Goal: Task Accomplishment & Management: Complete application form

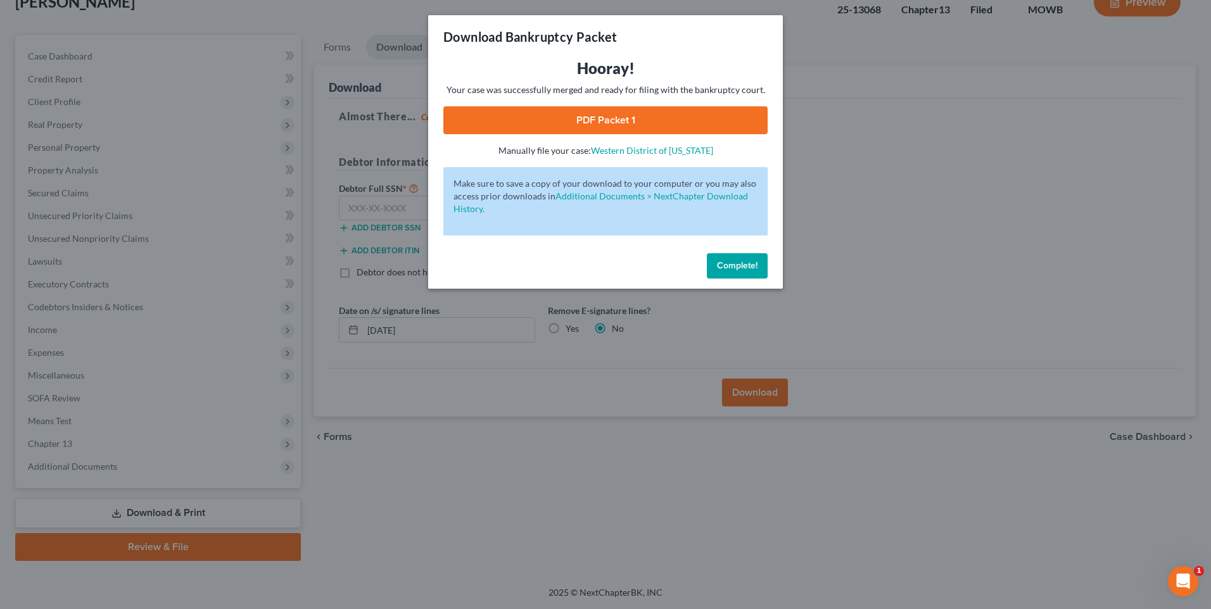
click at [729, 264] on span "Complete!" at bounding box center [737, 265] width 41 height 11
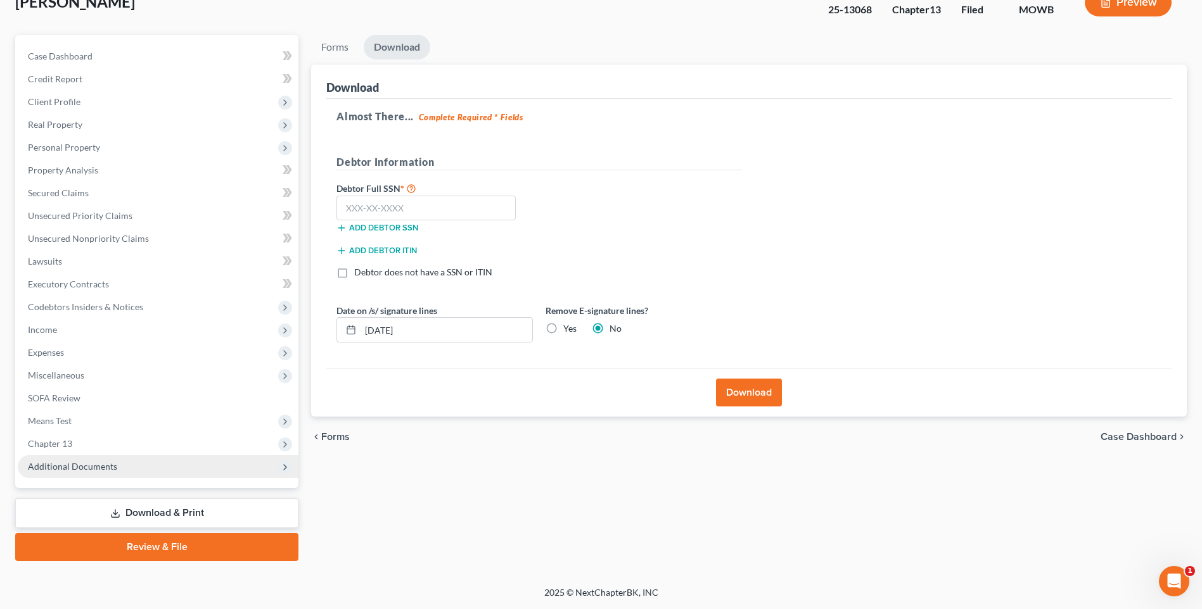
click at [101, 465] on span "Additional Documents" at bounding box center [72, 466] width 89 height 11
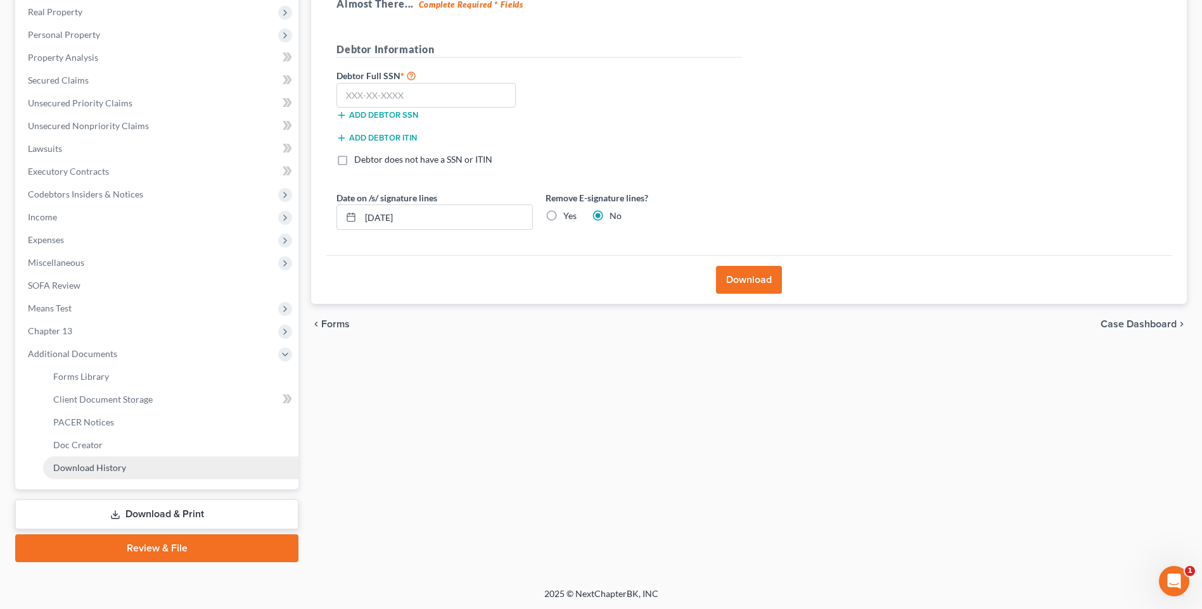
scroll to position [201, 0]
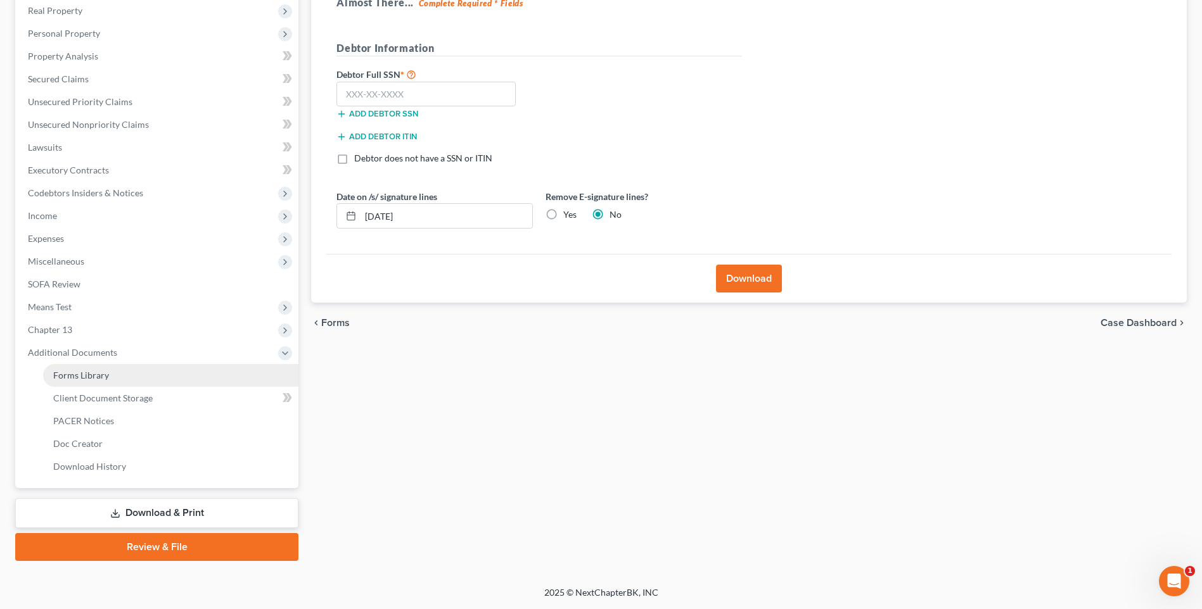
click at [91, 379] on span "Forms Library" at bounding box center [81, 375] width 56 height 11
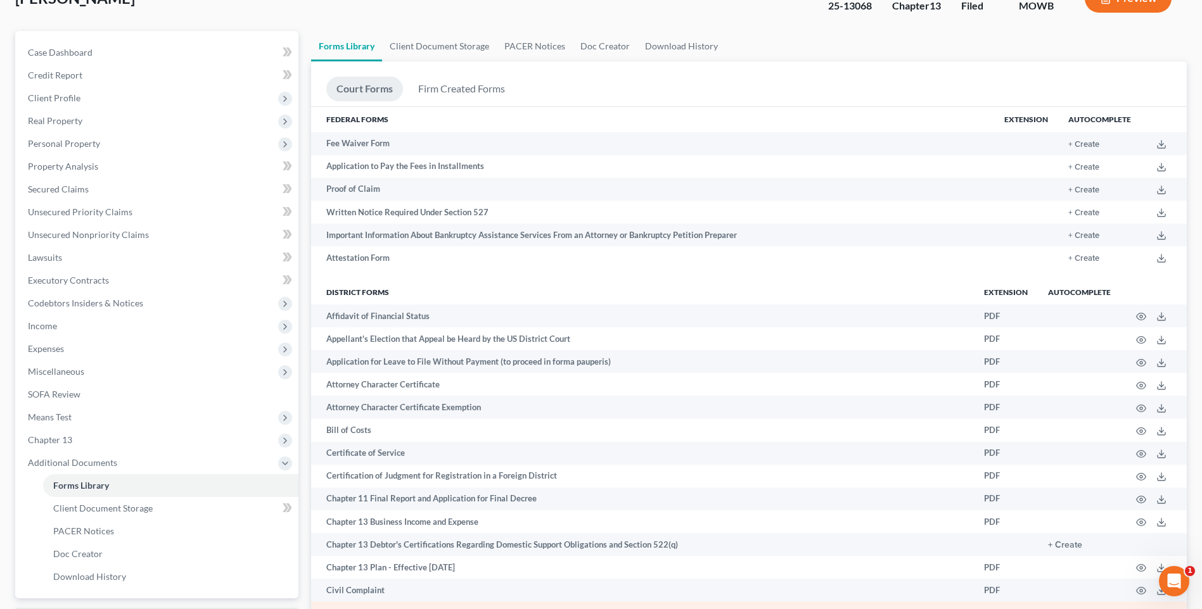
scroll to position [89, 0]
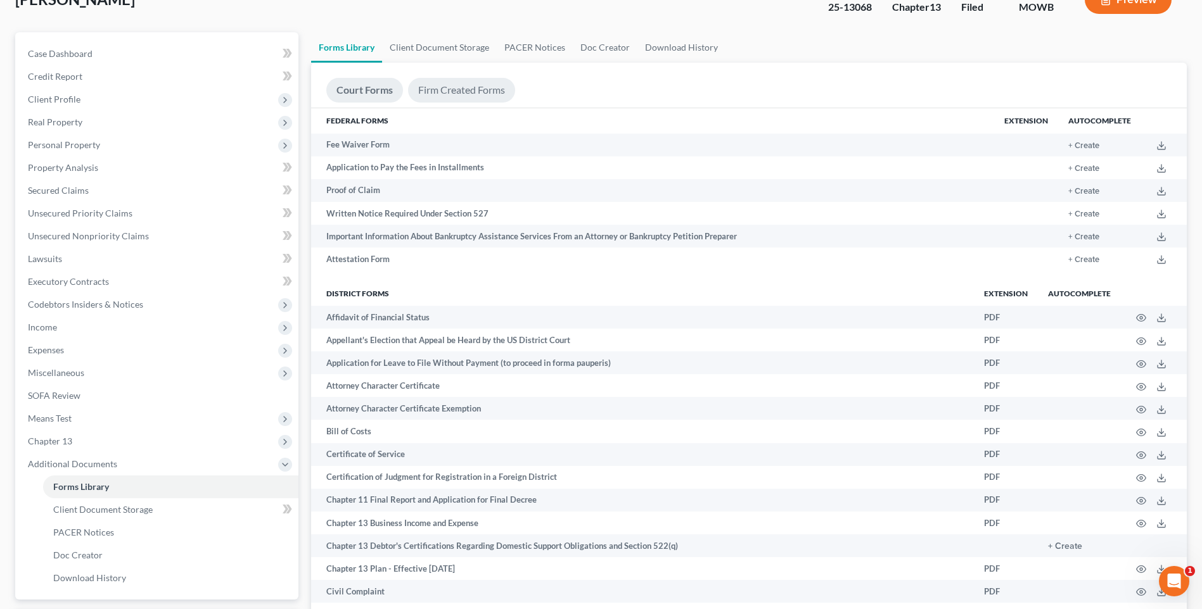
click at [449, 88] on link "Firm Created Forms" at bounding box center [461, 90] width 107 height 25
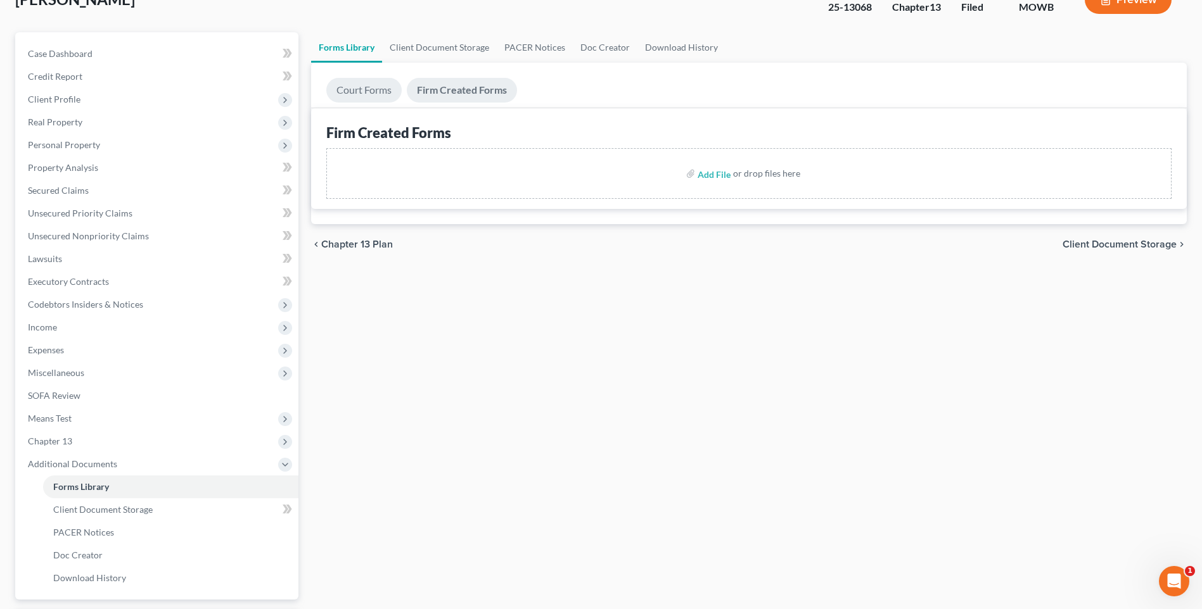
click at [371, 91] on link "Court Forms" at bounding box center [363, 90] width 75 height 25
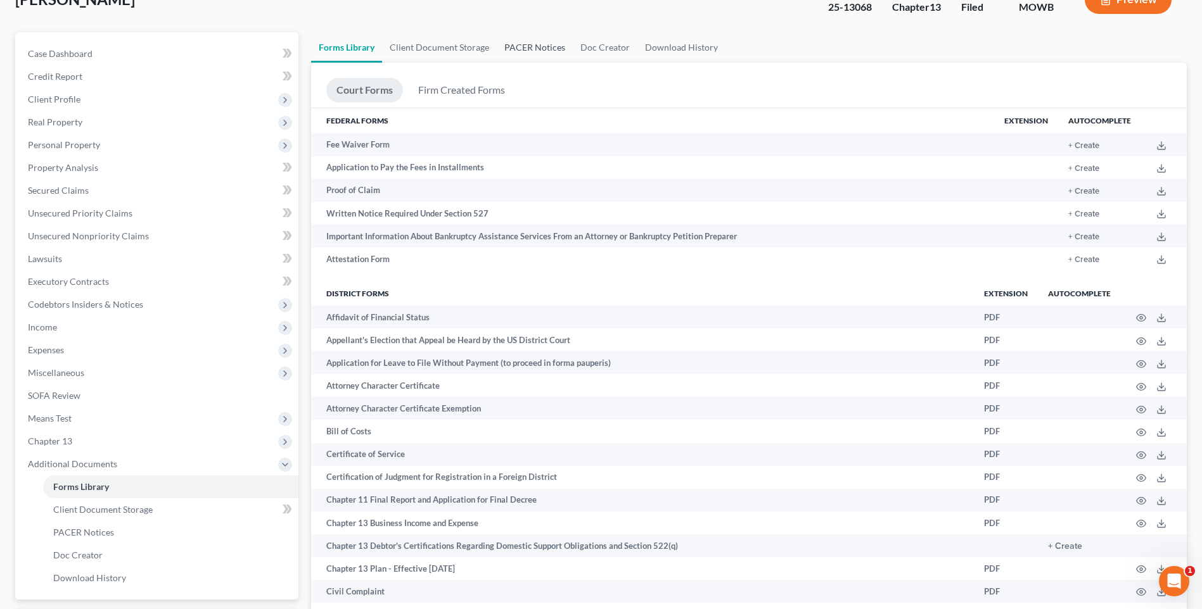
click at [530, 49] on link "PACER Notices" at bounding box center [535, 47] width 76 height 30
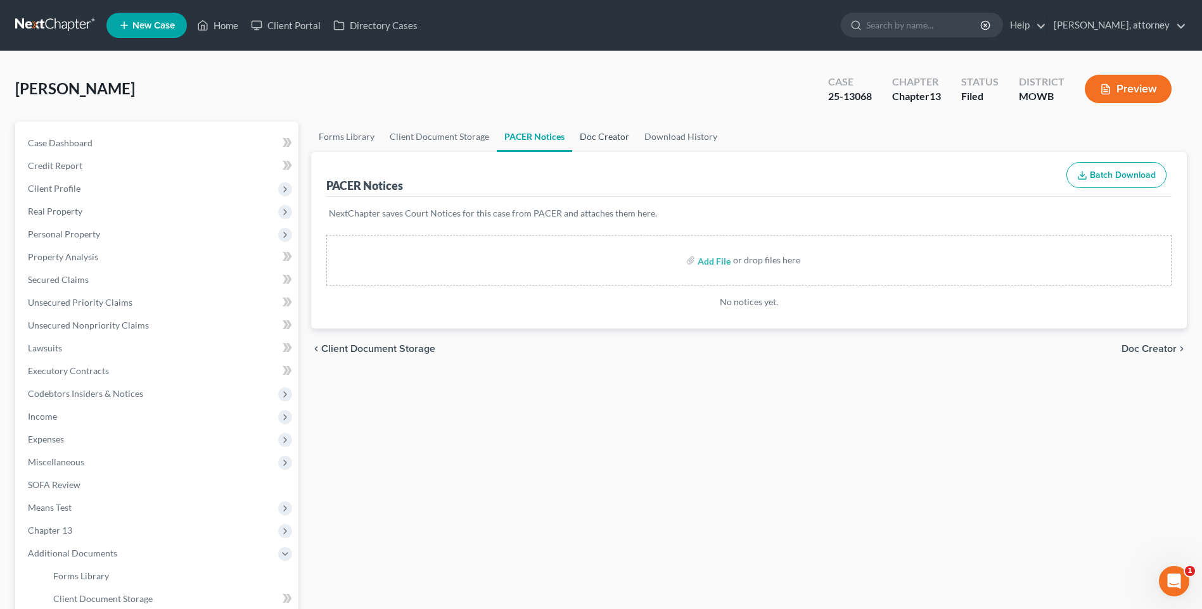
click at [610, 134] on link "Doc Creator" at bounding box center [604, 137] width 65 height 30
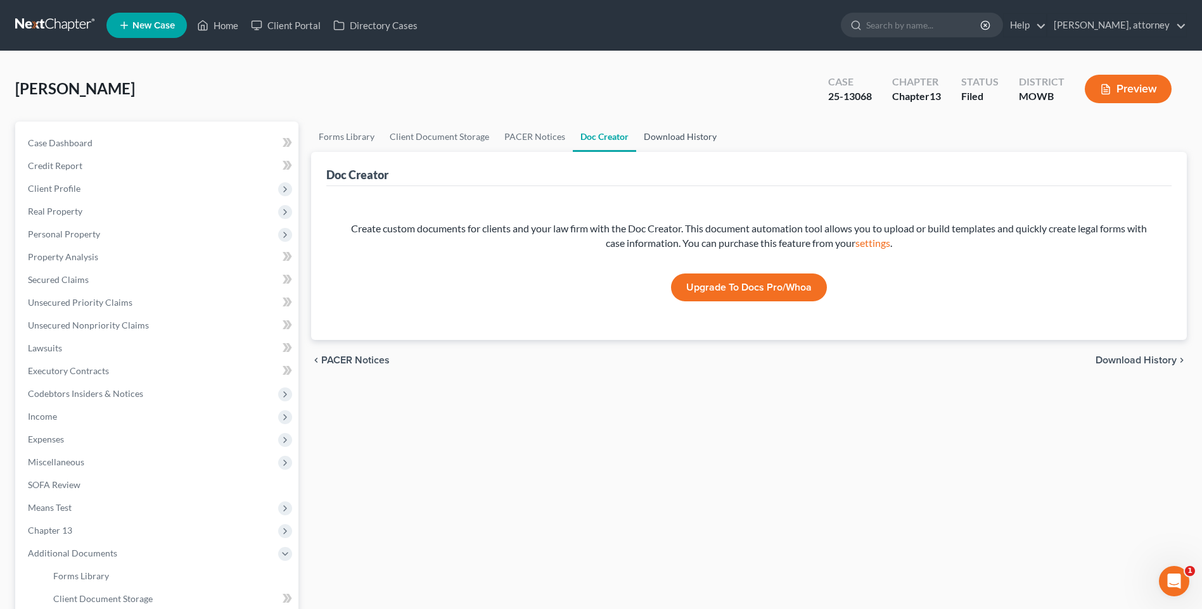
click at [669, 136] on link "Download History" at bounding box center [680, 137] width 88 height 30
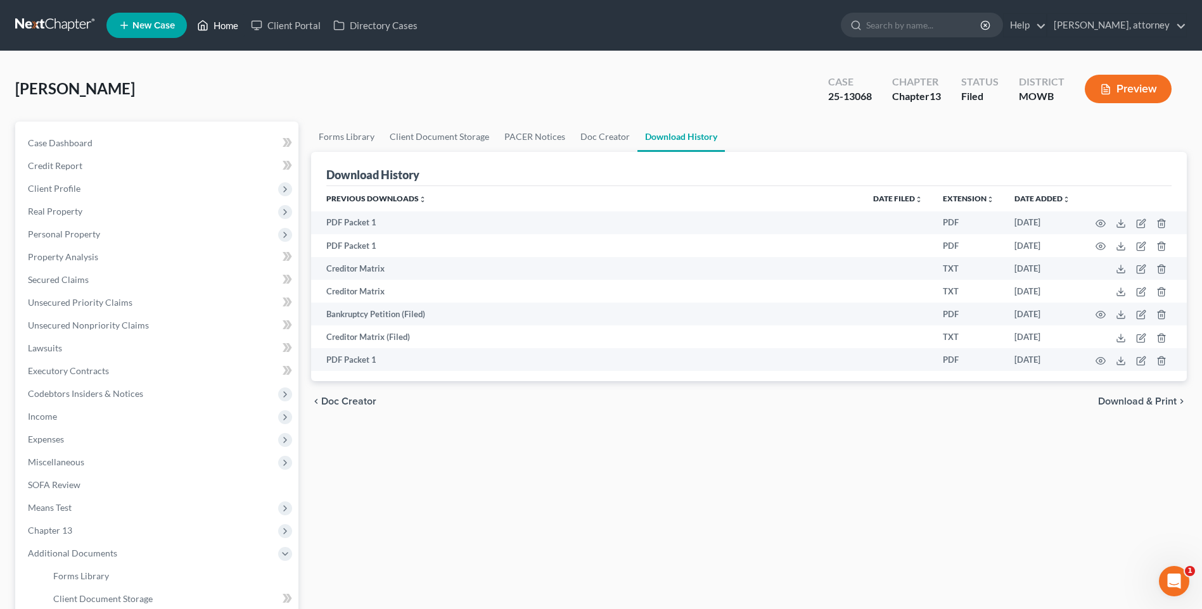
click at [224, 22] on link "Home" at bounding box center [218, 25] width 54 height 23
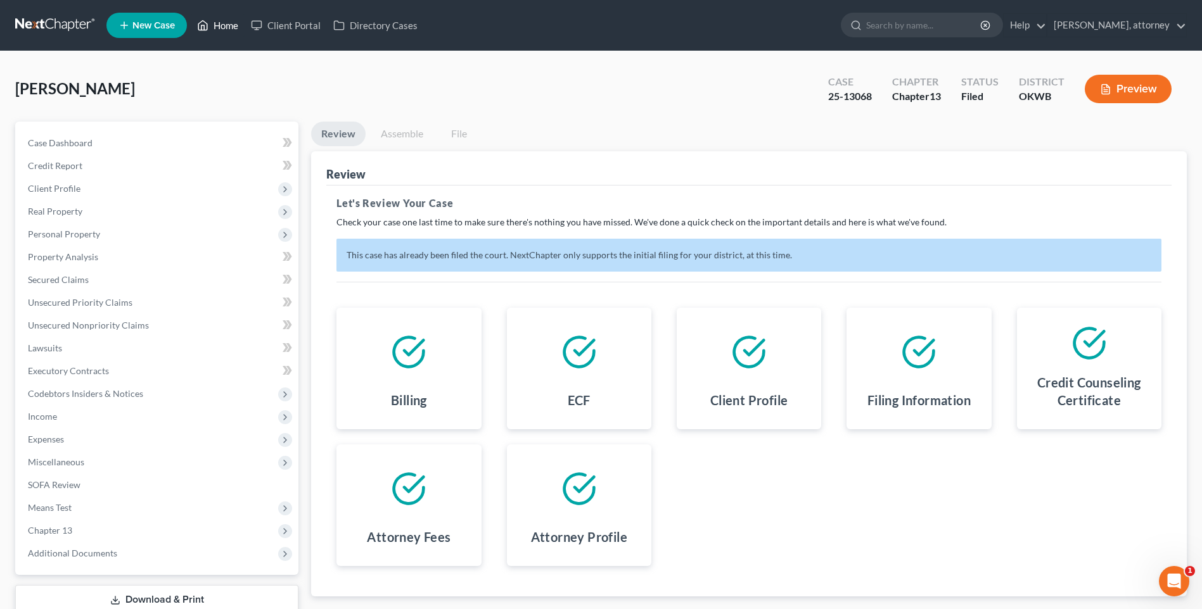
click at [229, 26] on link "Home" at bounding box center [218, 25] width 54 height 23
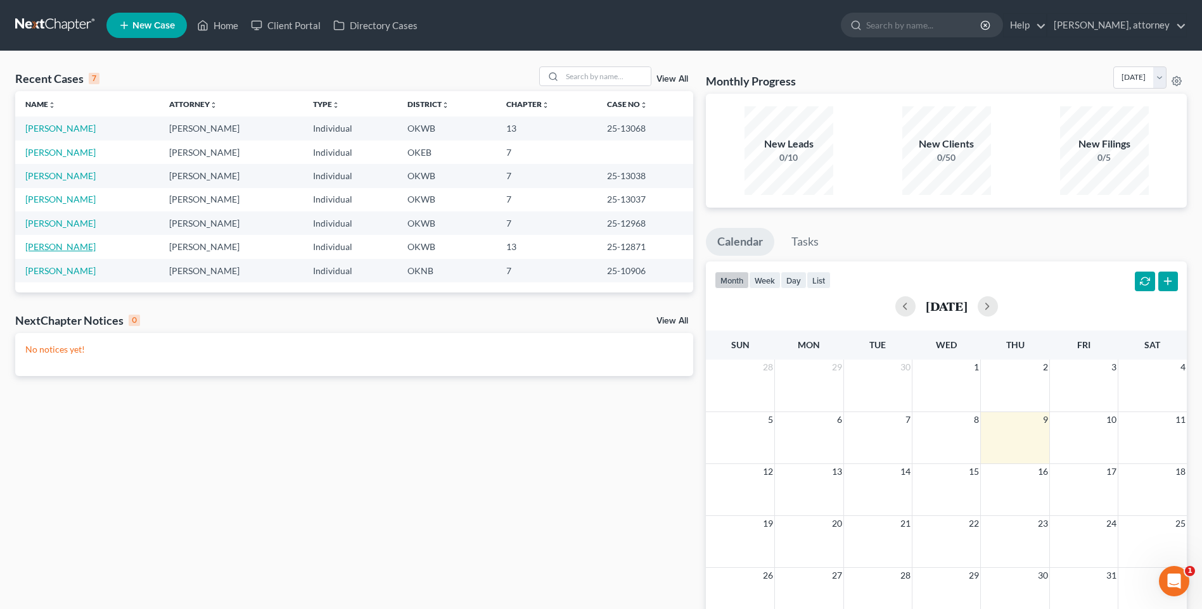
click at [61, 246] on link "[PERSON_NAME]" at bounding box center [60, 246] width 70 height 11
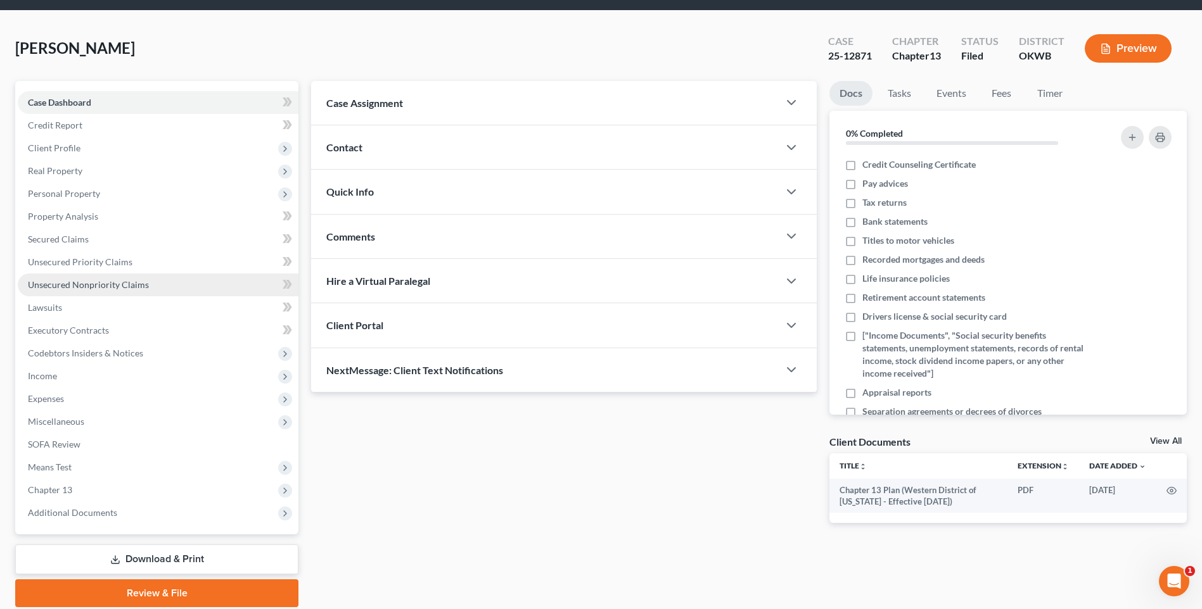
scroll to position [87, 0]
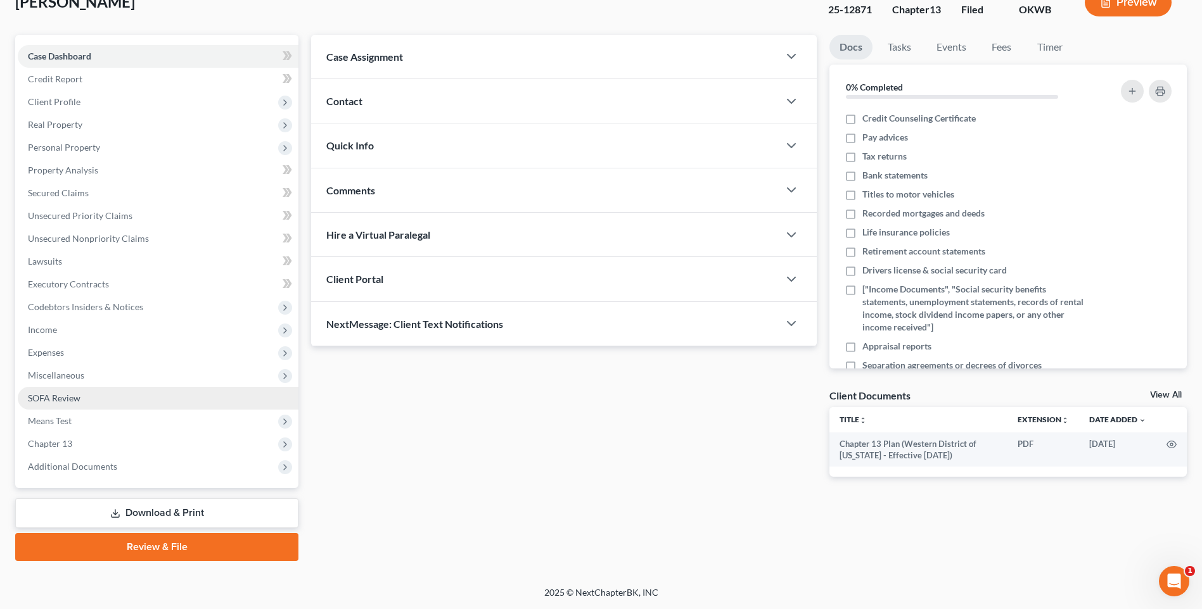
click at [44, 402] on span "SOFA Review" at bounding box center [54, 398] width 53 height 11
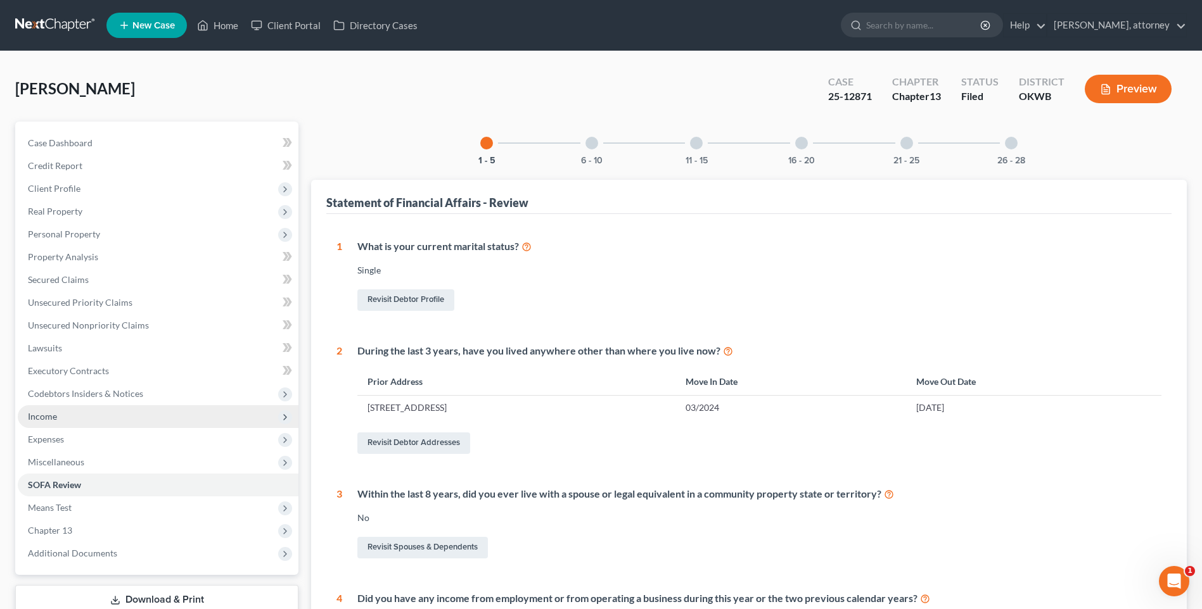
click at [44, 417] on span "Income" at bounding box center [42, 416] width 29 height 11
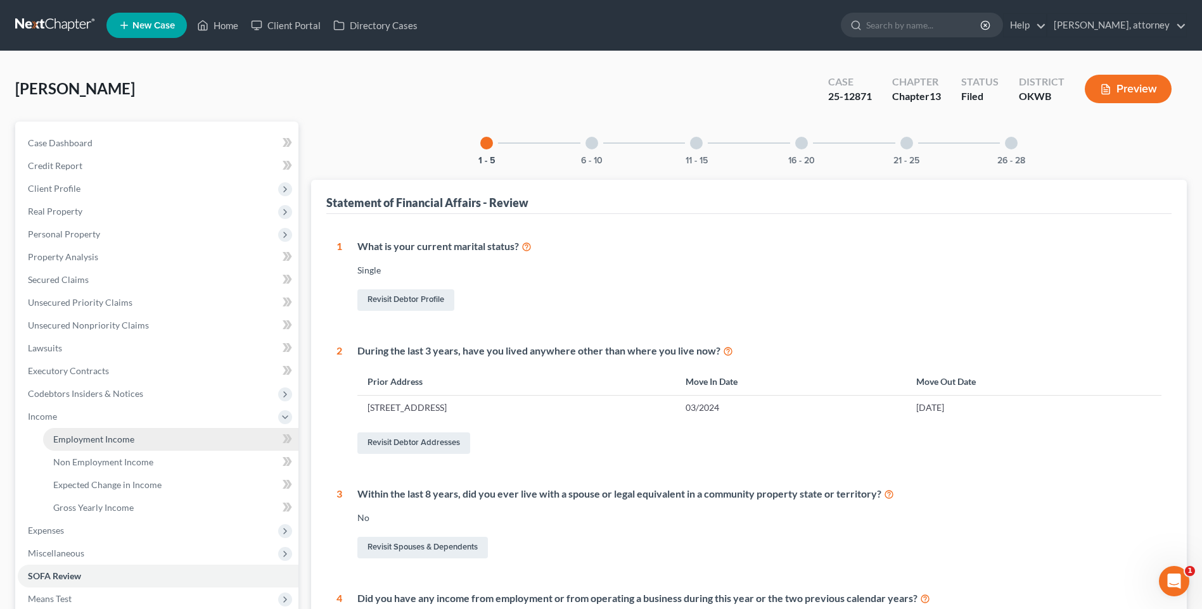
click at [77, 435] on span "Employment Income" at bounding box center [93, 439] width 81 height 11
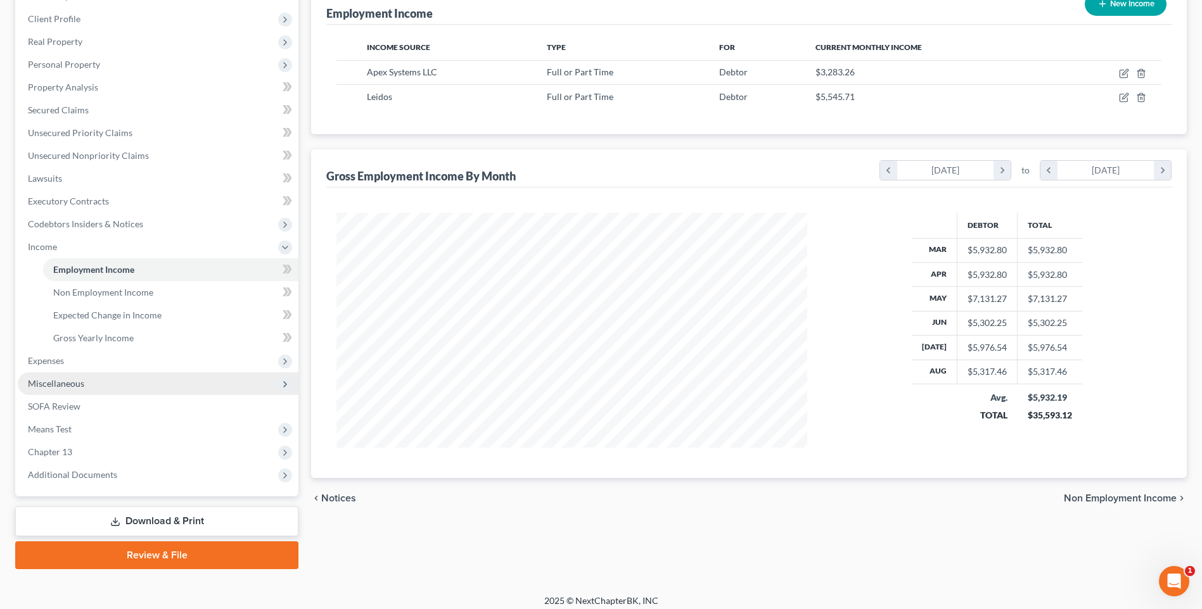
scroll to position [178, 0]
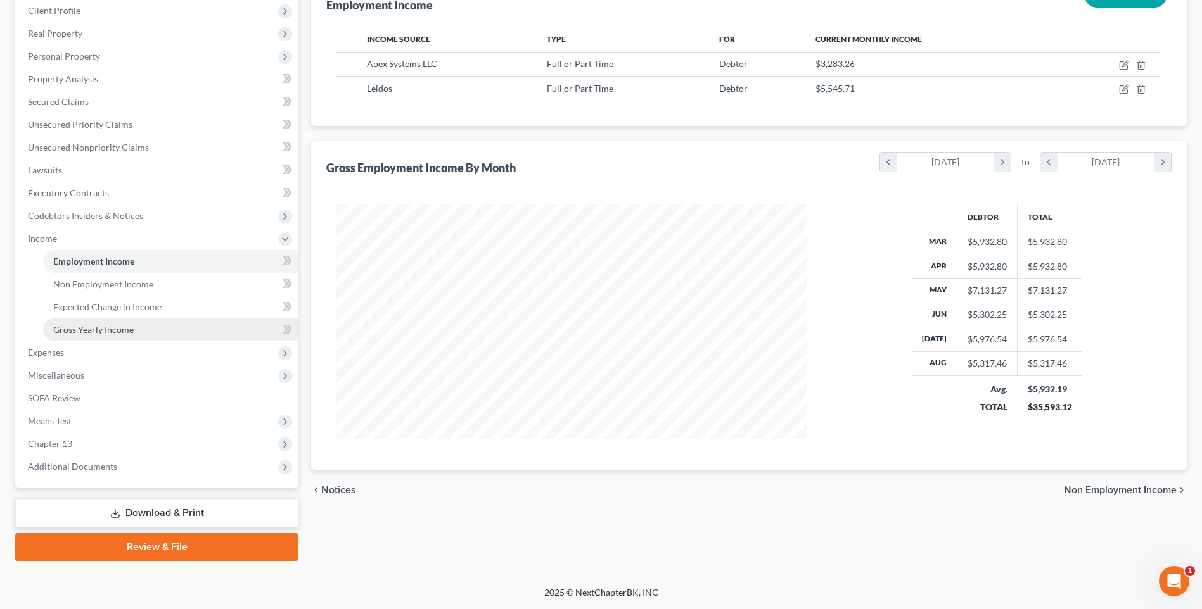
click at [95, 330] on span "Gross Yearly Income" at bounding box center [93, 329] width 80 height 11
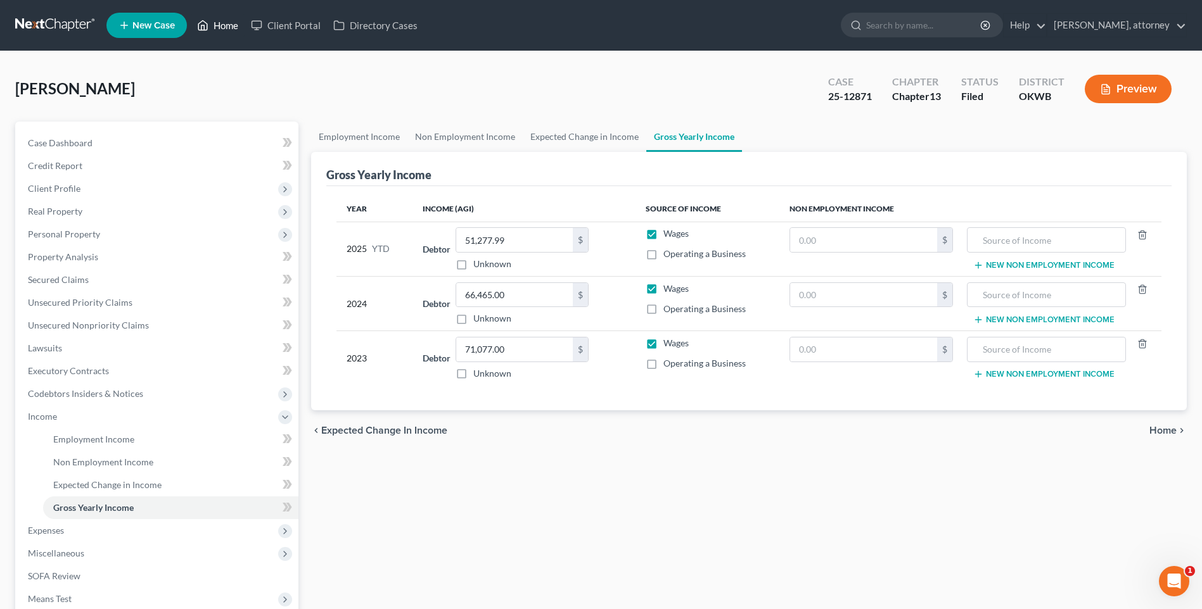
click at [229, 23] on link "Home" at bounding box center [218, 25] width 54 height 23
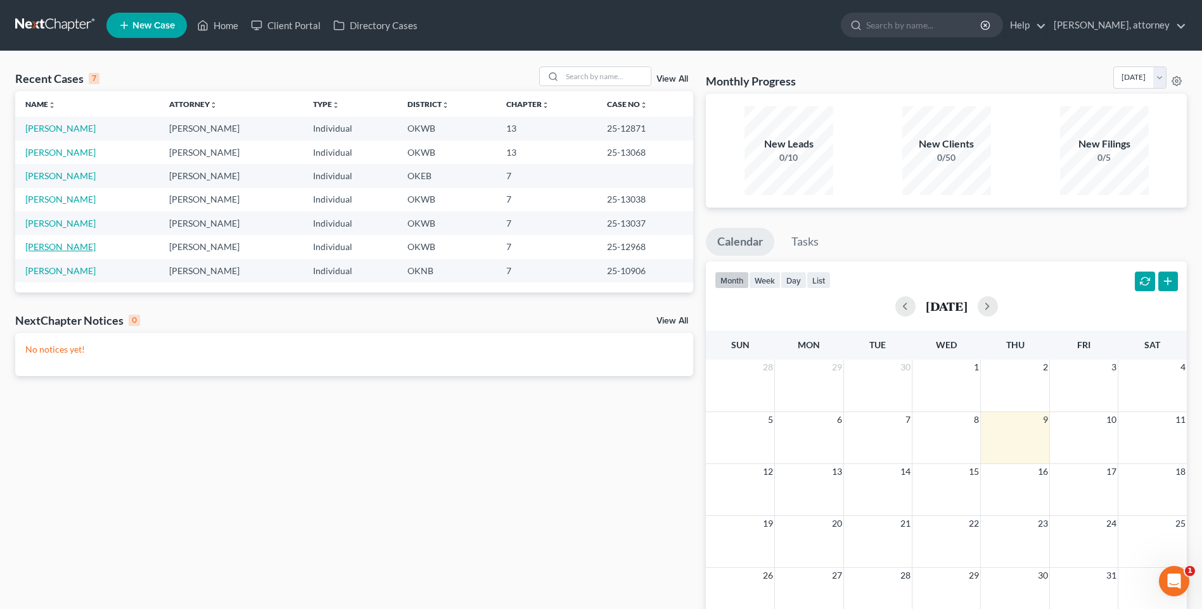
click at [61, 249] on link "[PERSON_NAME]" at bounding box center [60, 246] width 70 height 11
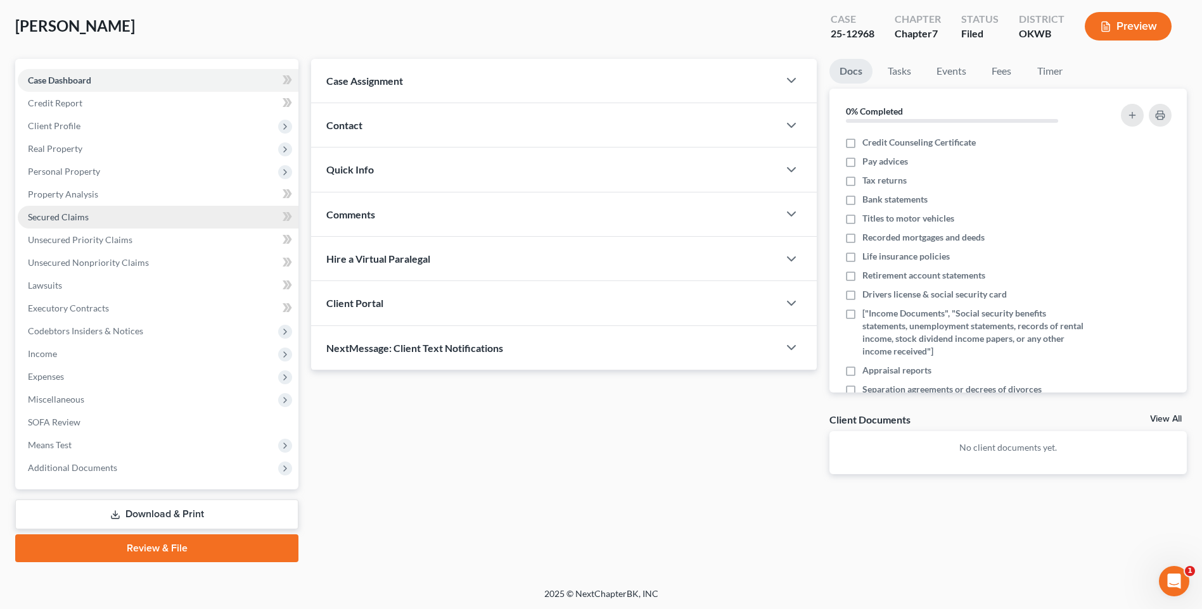
scroll to position [64, 0]
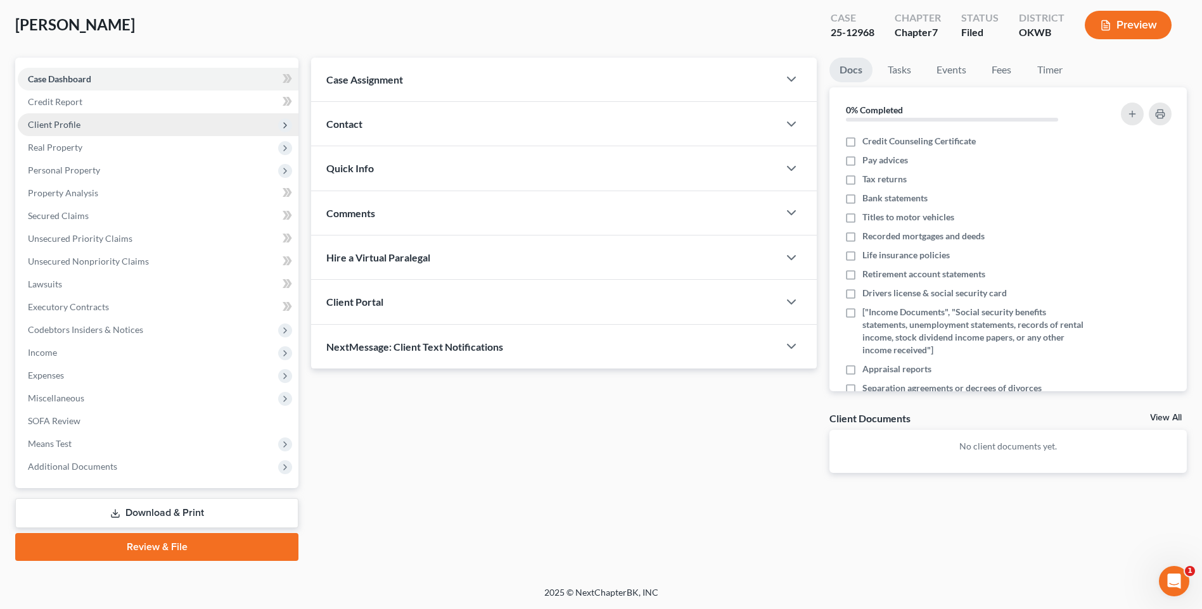
click at [51, 125] on span "Client Profile" at bounding box center [54, 124] width 53 height 11
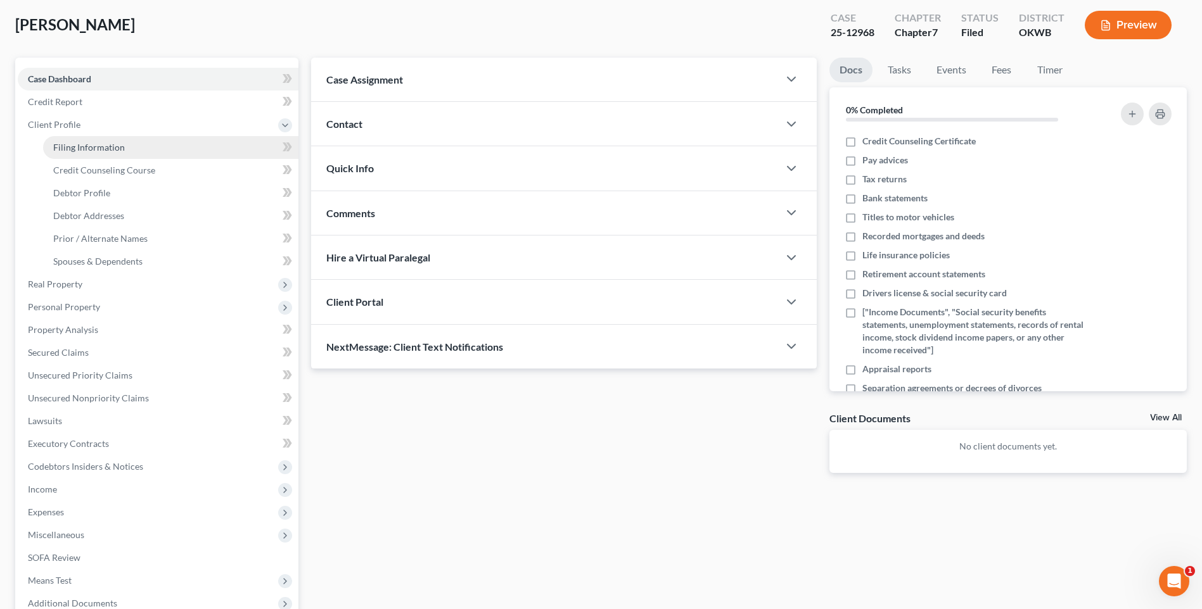
click at [85, 148] on span "Filing Information" at bounding box center [89, 147] width 72 height 11
select select "1"
select select "0"
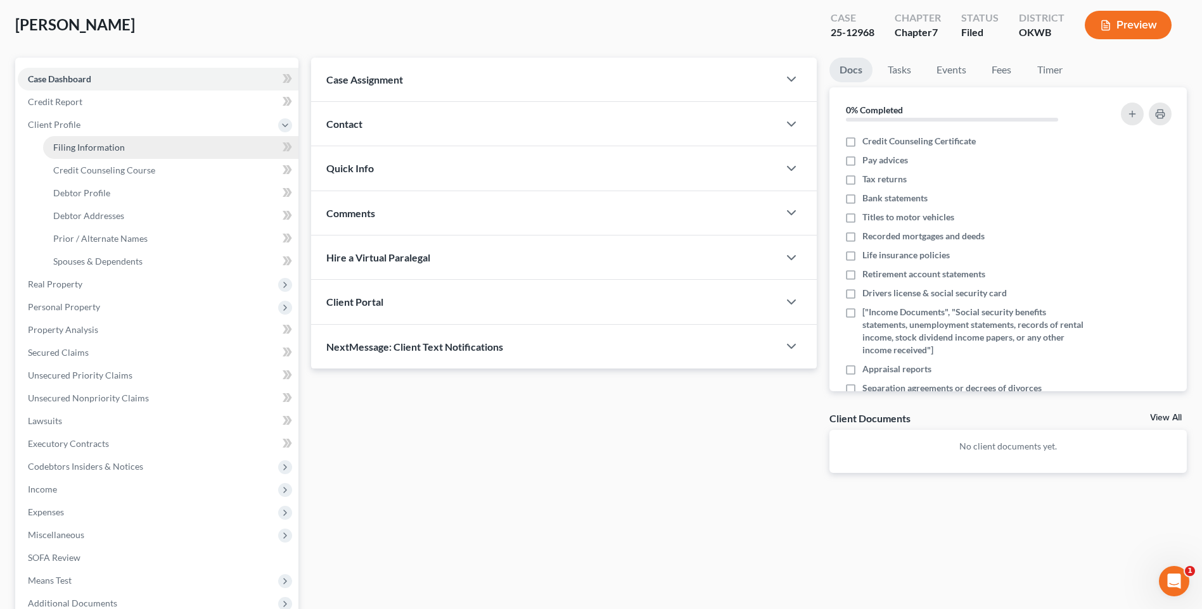
select select "2"
select select "37"
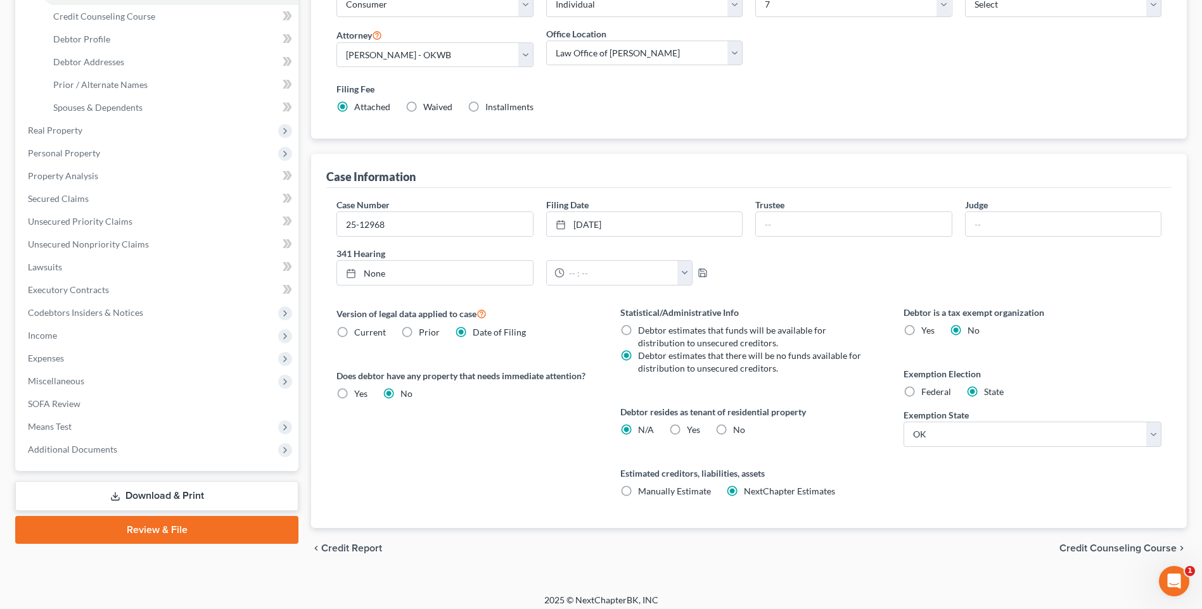
scroll to position [226, 0]
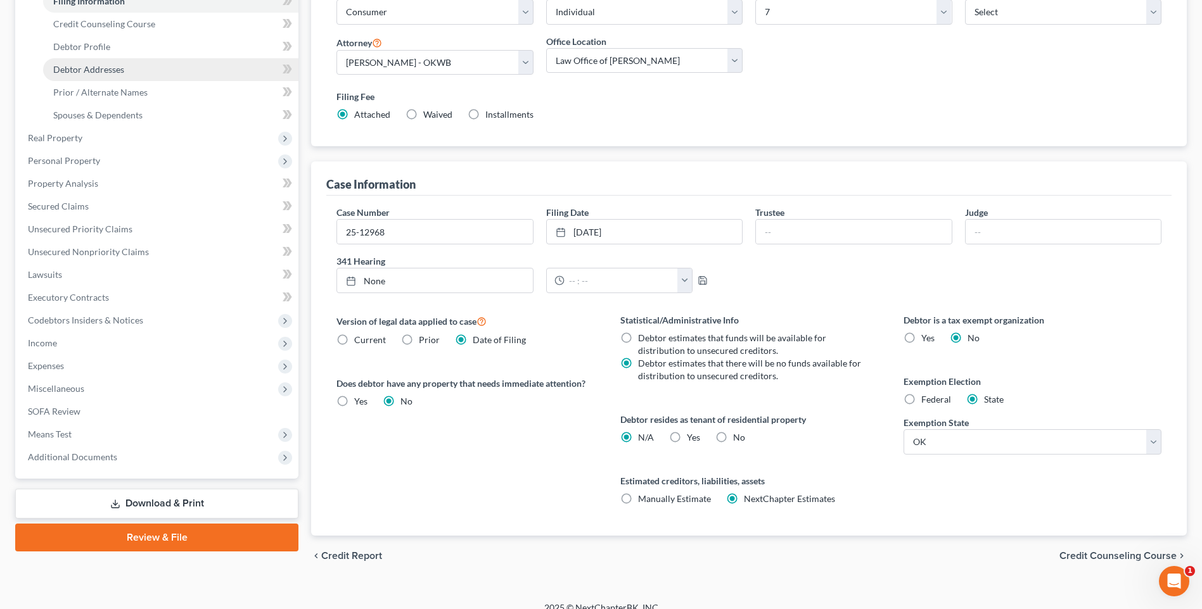
drag, startPoint x: 170, startPoint y: 122, endPoint x: 146, endPoint y: 99, distance: 33.6
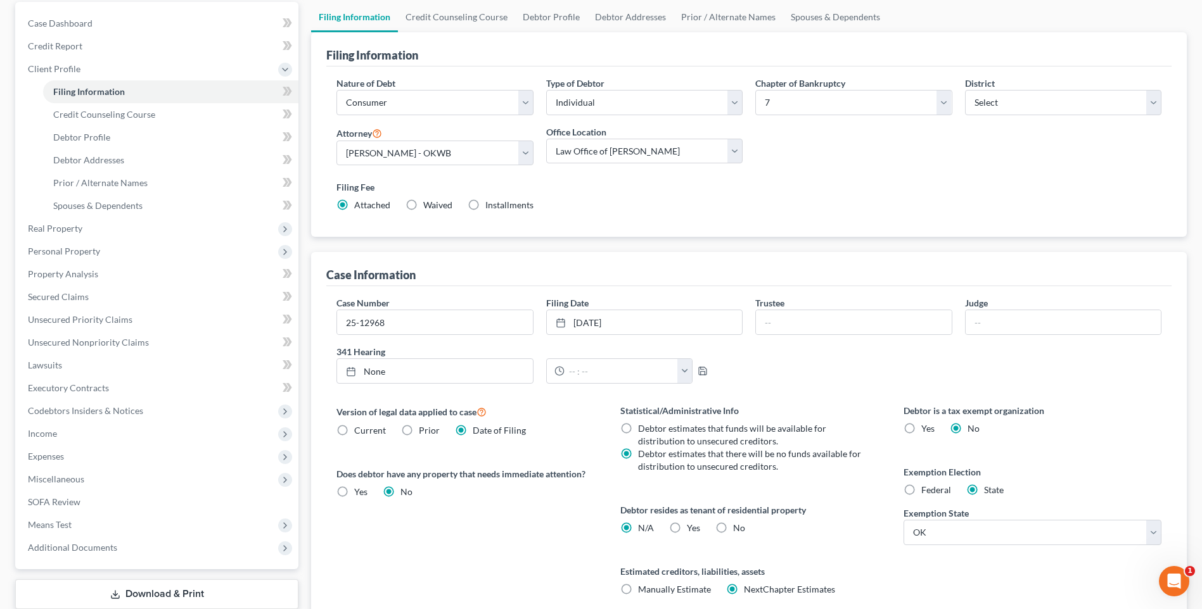
scroll to position [0, 0]
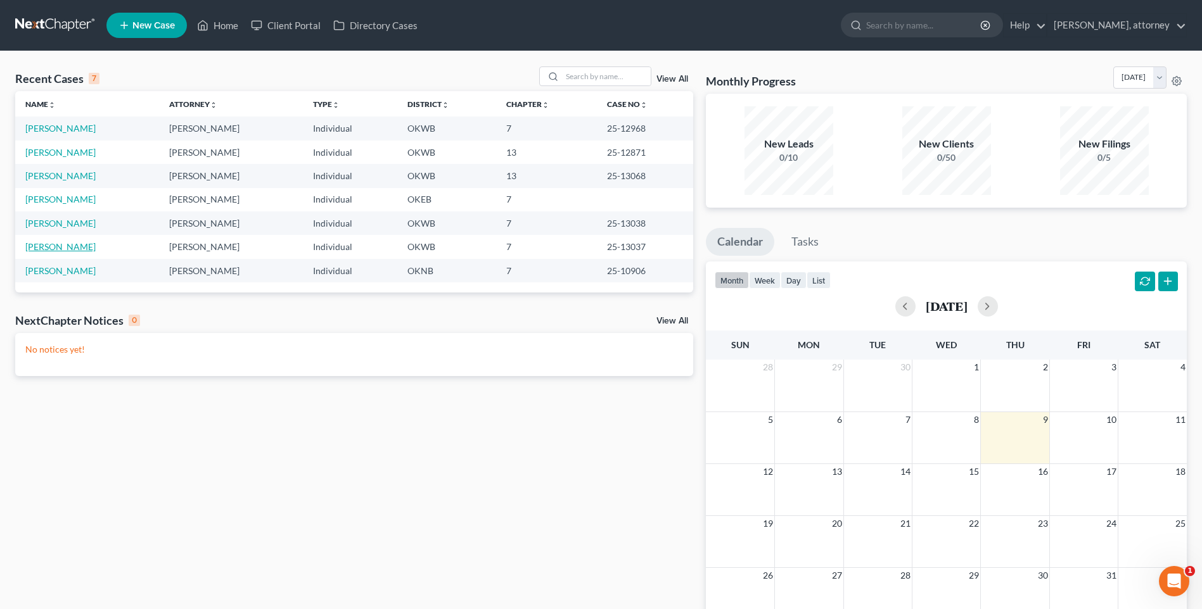
click at [81, 250] on link "[PERSON_NAME]" at bounding box center [60, 246] width 70 height 11
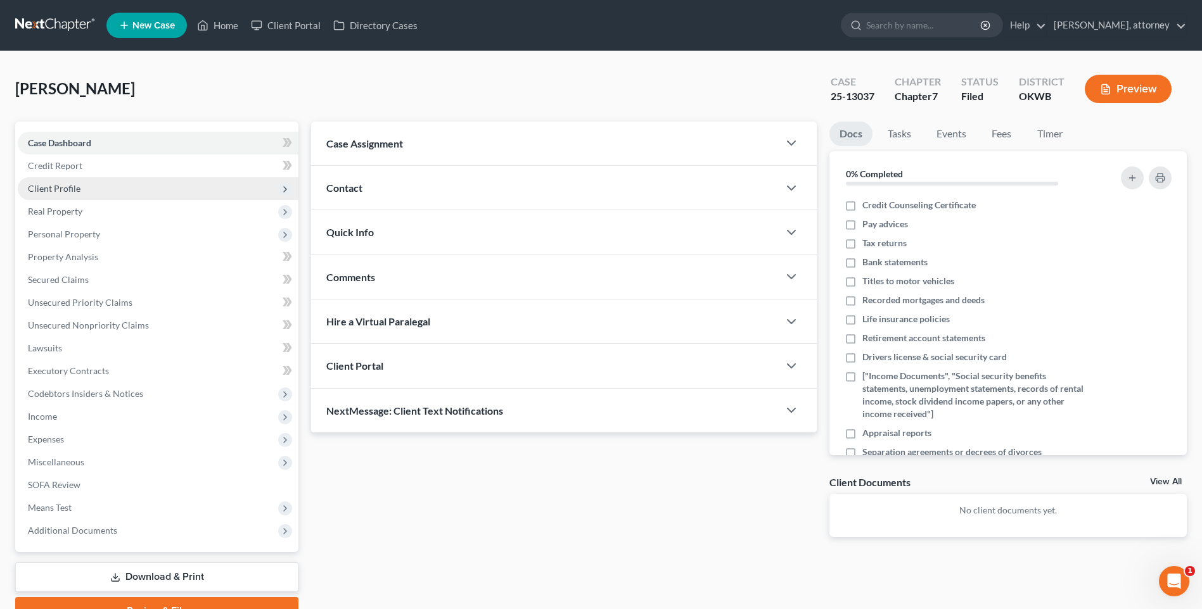
click at [65, 189] on span "Client Profile" at bounding box center [54, 188] width 53 height 11
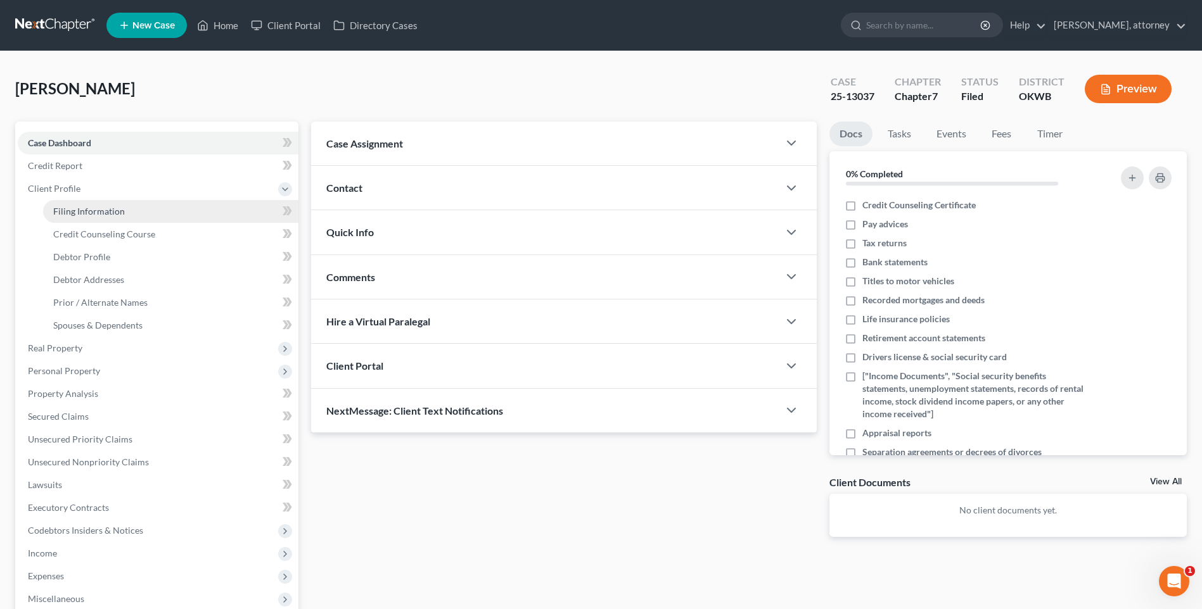
click at [104, 208] on span "Filing Information" at bounding box center [89, 211] width 72 height 11
select select "1"
select select "0"
select select "65"
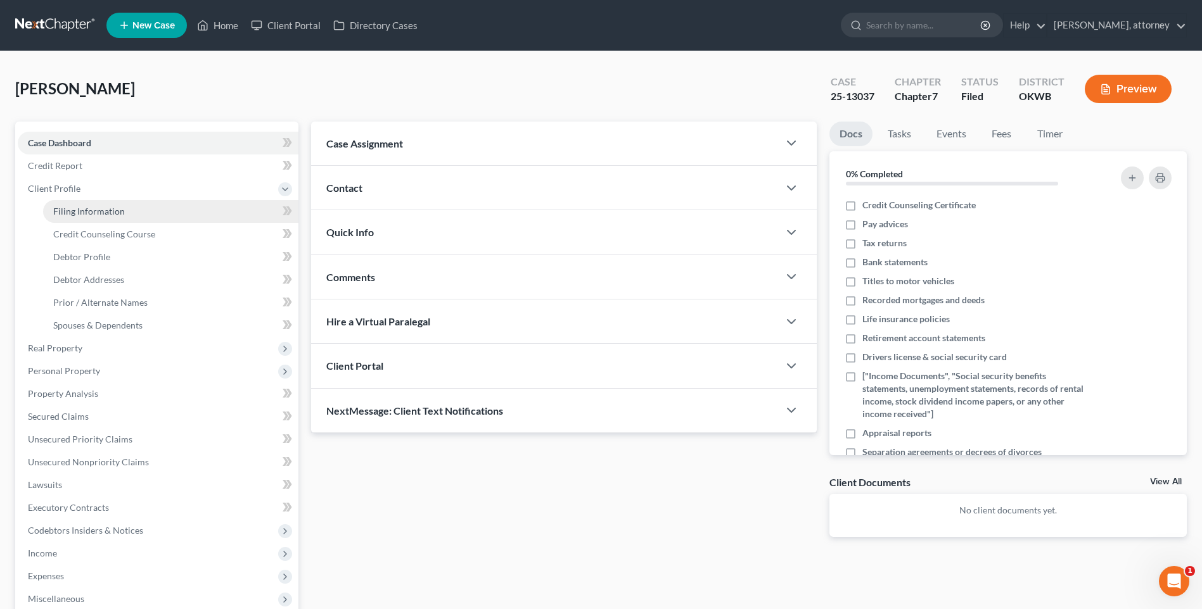
select select "0"
select select "37"
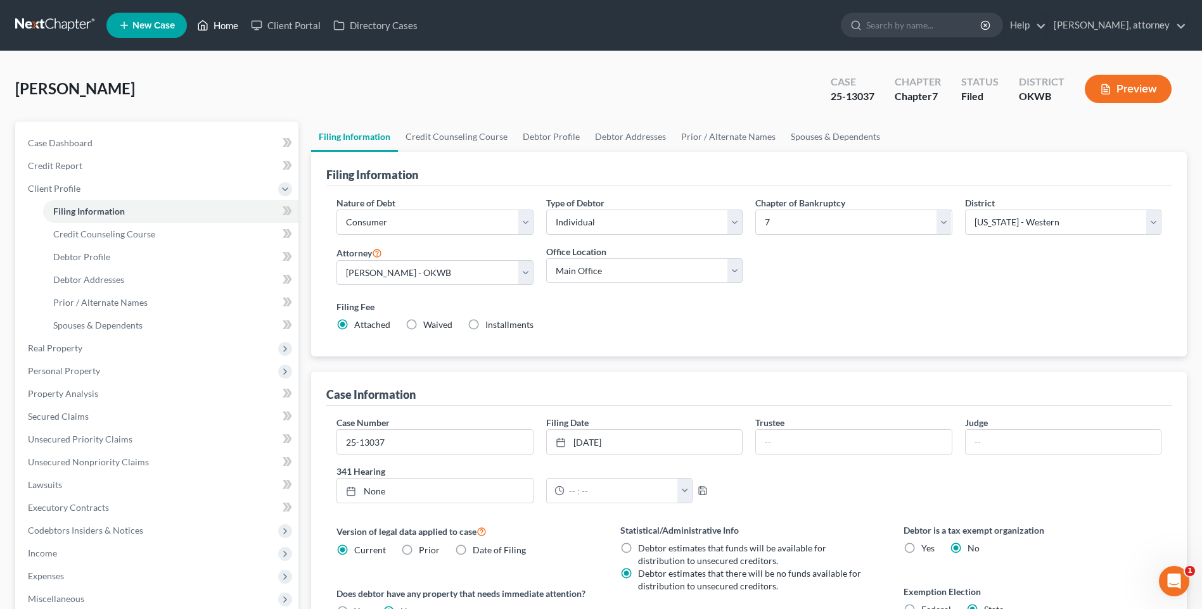
click at [230, 27] on link "Home" at bounding box center [218, 25] width 54 height 23
